Goal: Information Seeking & Learning: Find specific fact

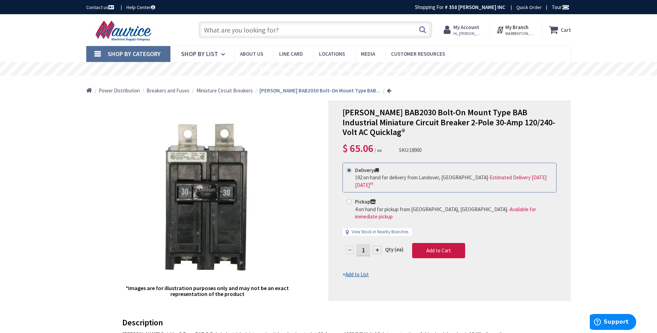
click at [248, 29] on input "text" at bounding box center [316, 29] width 234 height 17
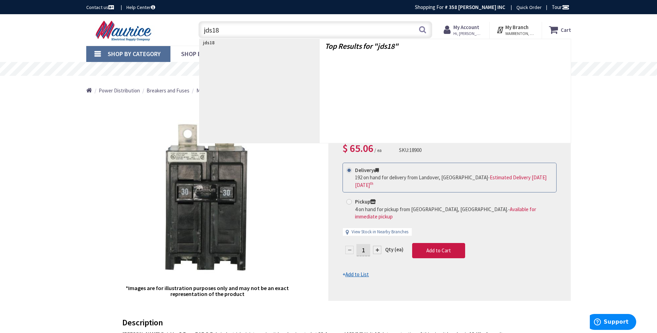
type input "jds182"
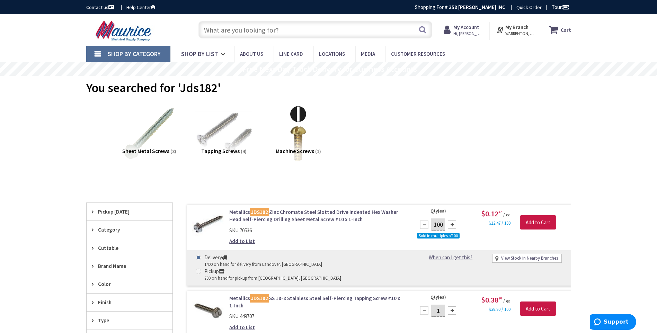
click at [284, 28] on input "text" at bounding box center [316, 29] width 234 height 17
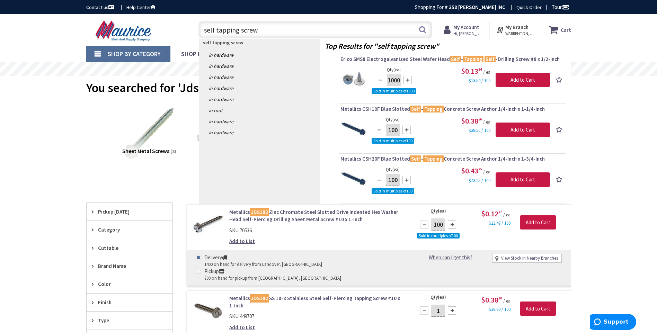
type input "self tapping screws"
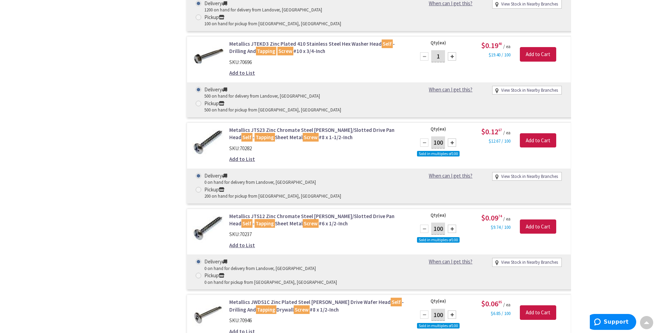
scroll to position [1836, 0]
